Goal: Information Seeking & Learning: Learn about a topic

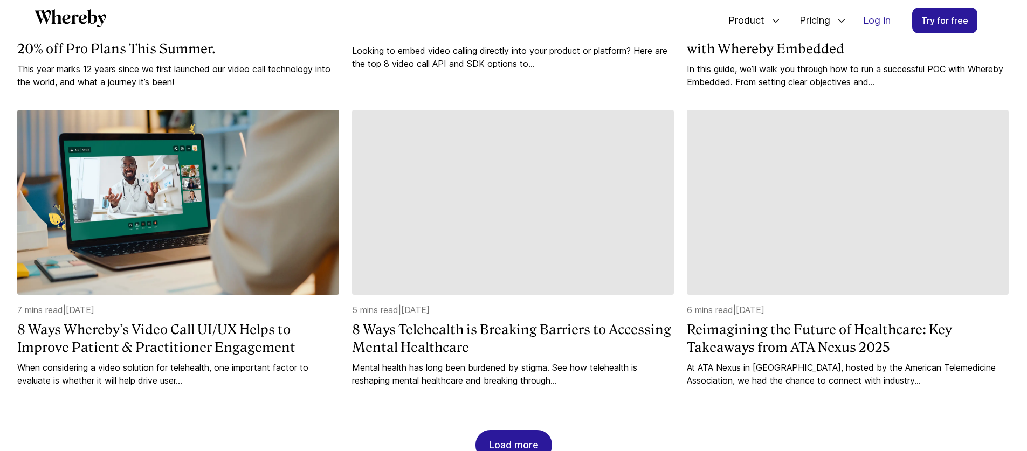
scroll to position [1050, 0]
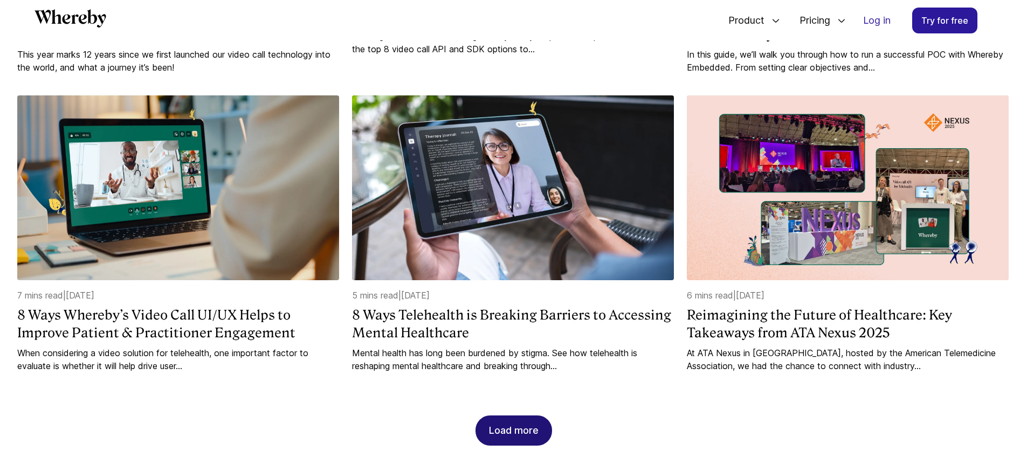
click at [511, 429] on div "Load more" at bounding box center [514, 430] width 50 height 29
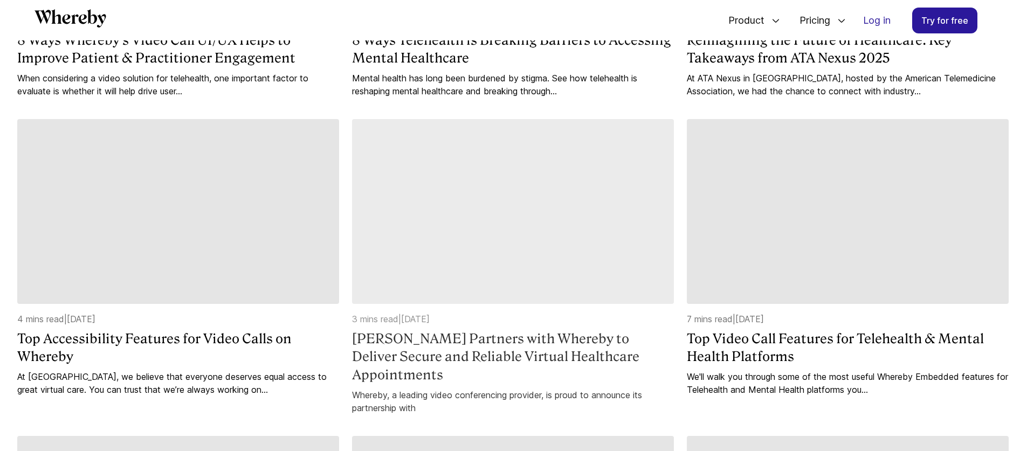
scroll to position [1348, 0]
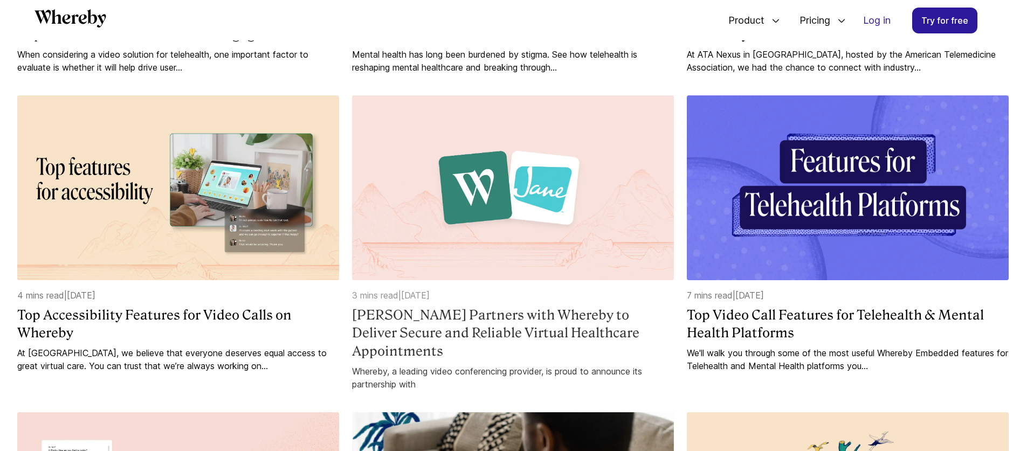
click at [565, 342] on h4 "[PERSON_NAME] Partners with Whereby to Deliver Secure and Reliable Virtual Heal…" at bounding box center [513, 333] width 322 height 54
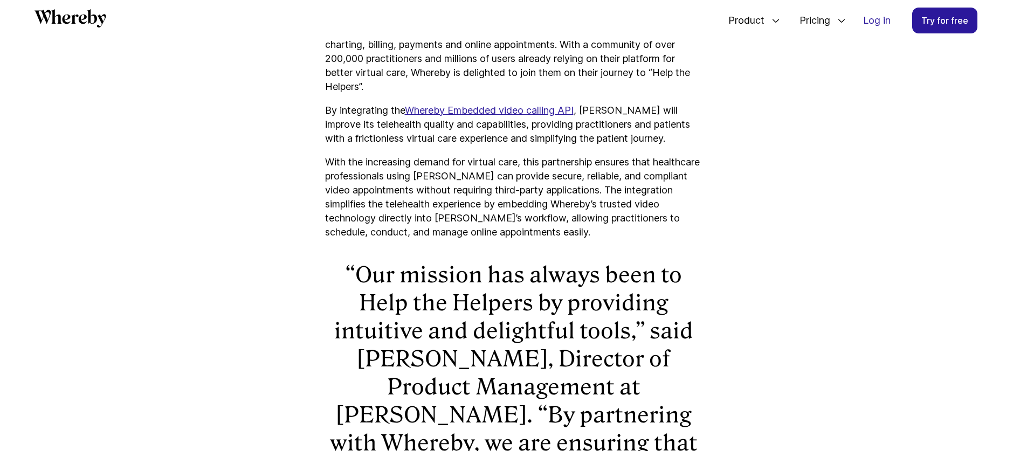
scroll to position [883, 0]
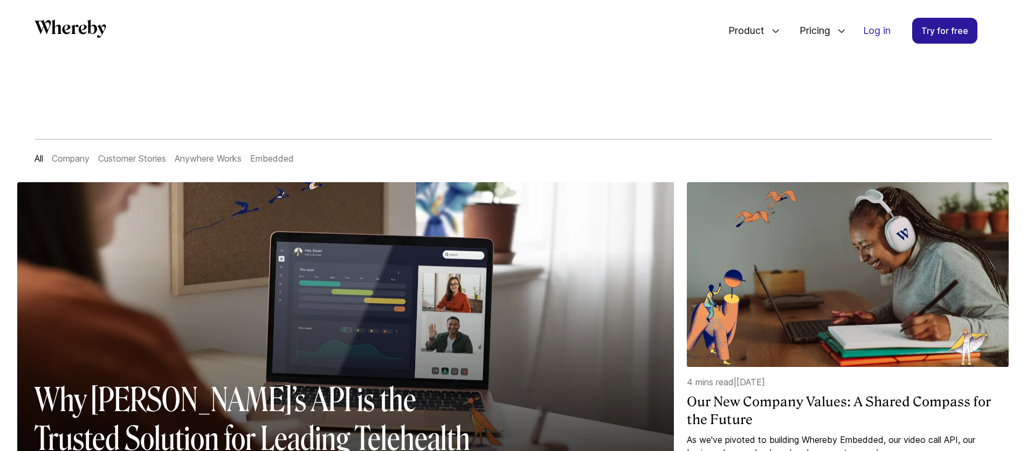
scroll to position [1, 0]
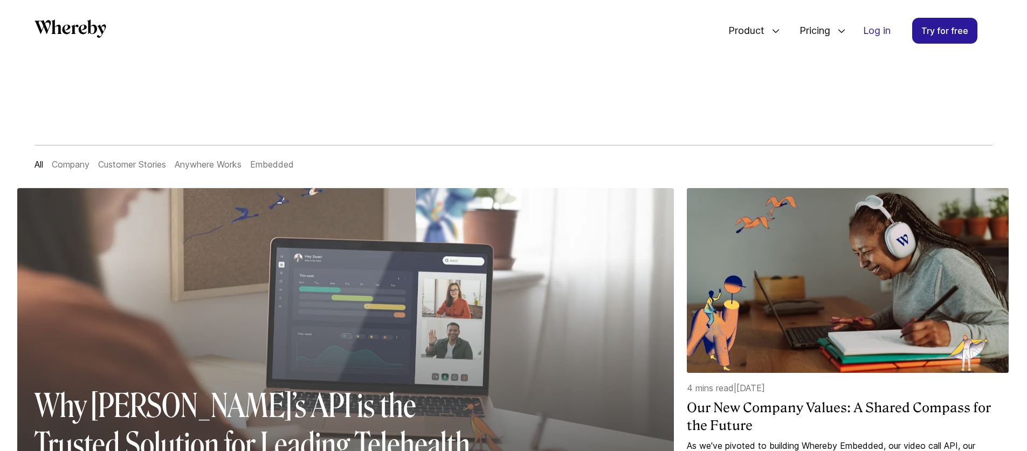
click at [381, 257] on img at bounding box center [345, 362] width 657 height 349
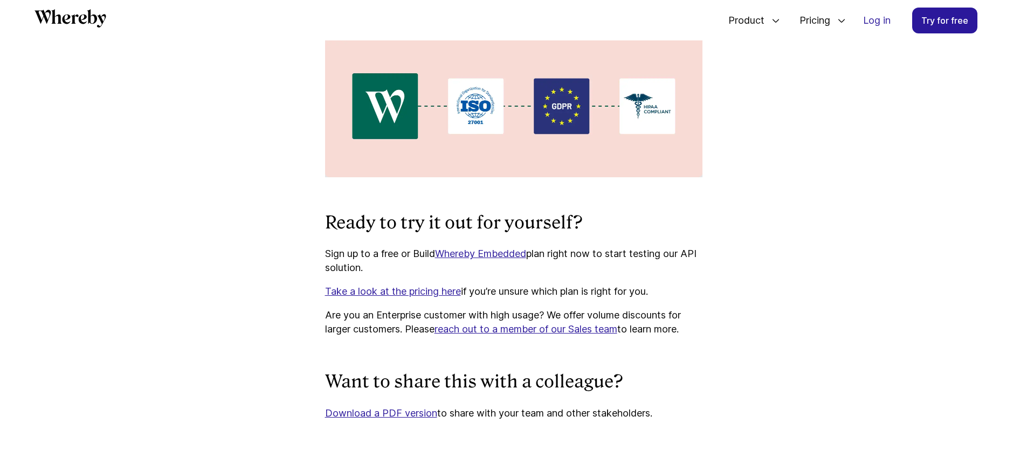
scroll to position [4087, 0]
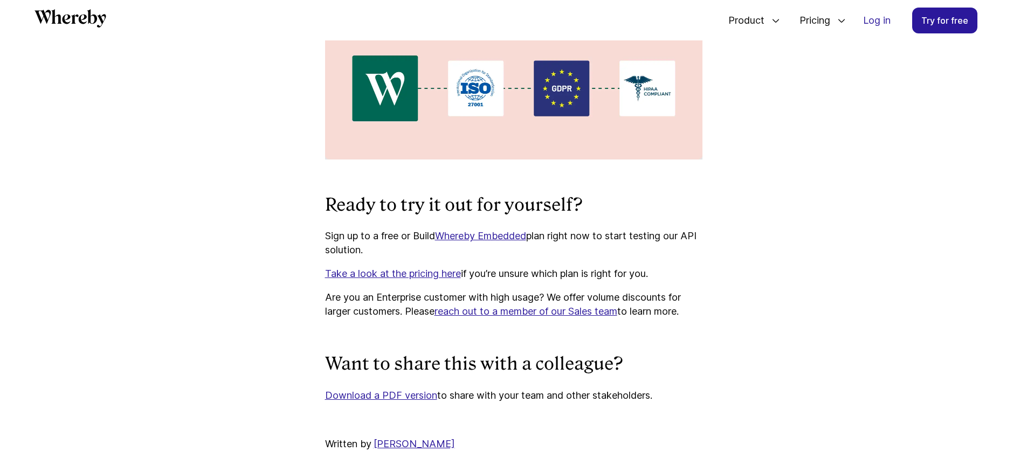
click at [76, 19] on icon "Whereby" at bounding box center [71, 18] width 72 height 18
